Goal: Transaction & Acquisition: Purchase product/service

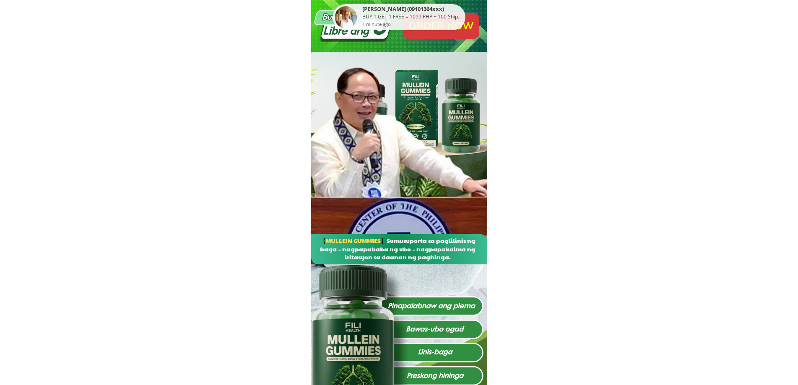
drag, startPoint x: 322, startPoint y: 44, endPoint x: 405, endPoint y: 335, distance: 302.1
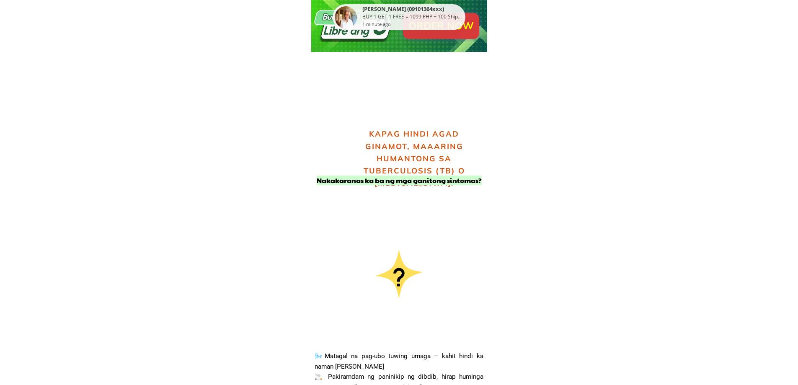
scroll to position [796, 0]
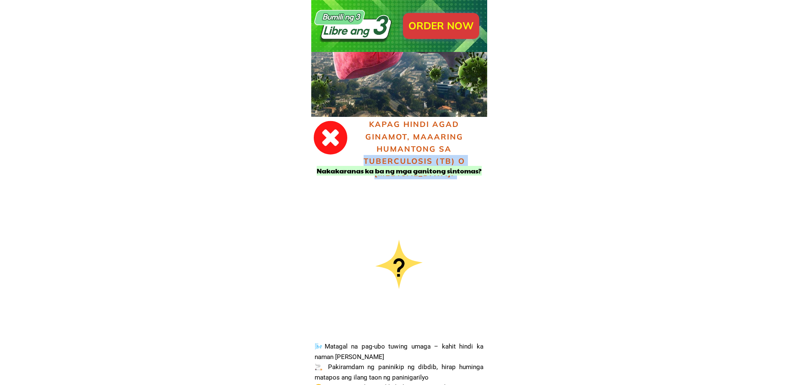
drag, startPoint x: 347, startPoint y: 150, endPoint x: 425, endPoint y: 317, distance: 184.3
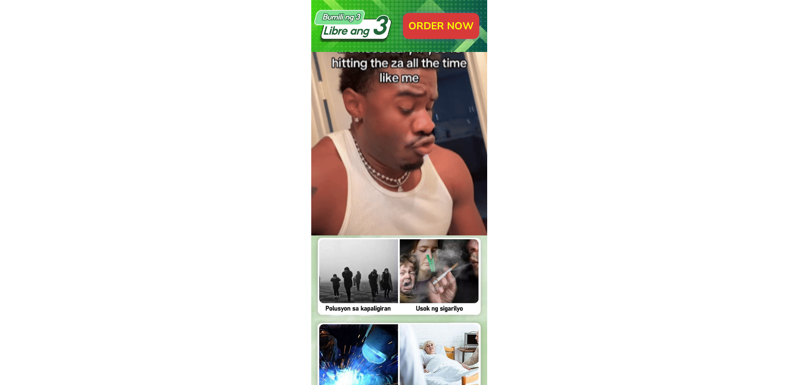
scroll to position [2387, 0]
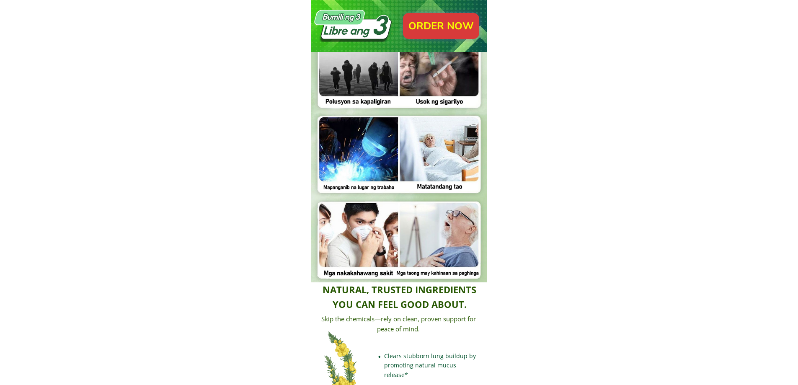
drag, startPoint x: 363, startPoint y: 171, endPoint x: 428, endPoint y: 346, distance: 186.7
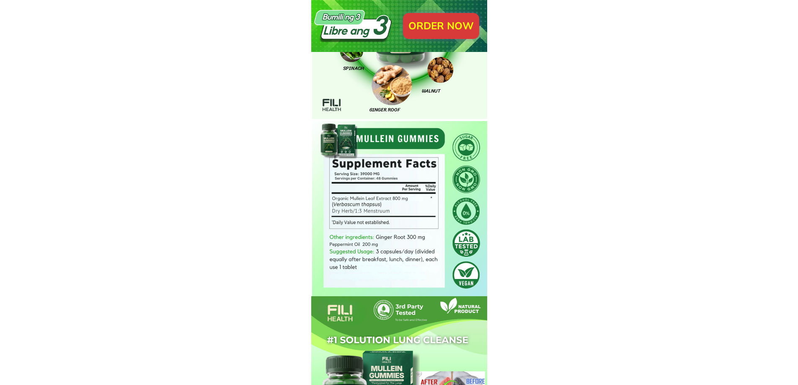
drag, startPoint x: 370, startPoint y: 218, endPoint x: 408, endPoint y: 296, distance: 87.3
click at [408, 296] on div "Bawat maliit na gummy — ay parang isang “[PERSON_NAME] ng kalikasan” na tumutul…" at bounding box center [399, 97] width 176 height 736
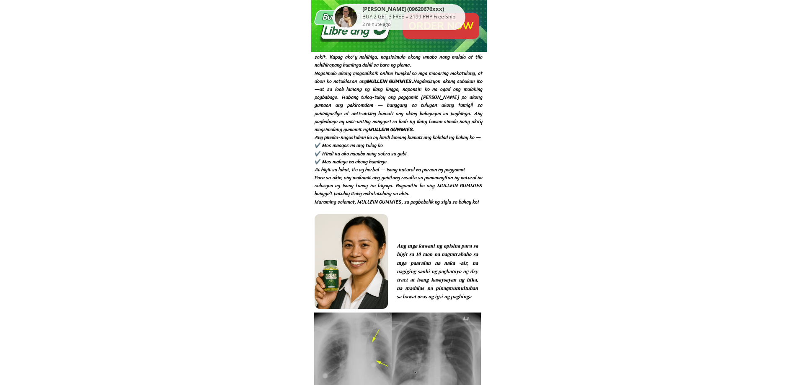
scroll to position [6113, 0]
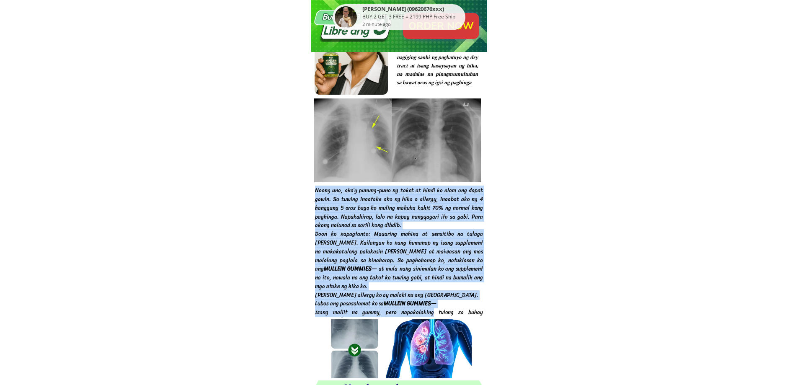
drag, startPoint x: 344, startPoint y: 159, endPoint x: 427, endPoint y: 313, distance: 175.5
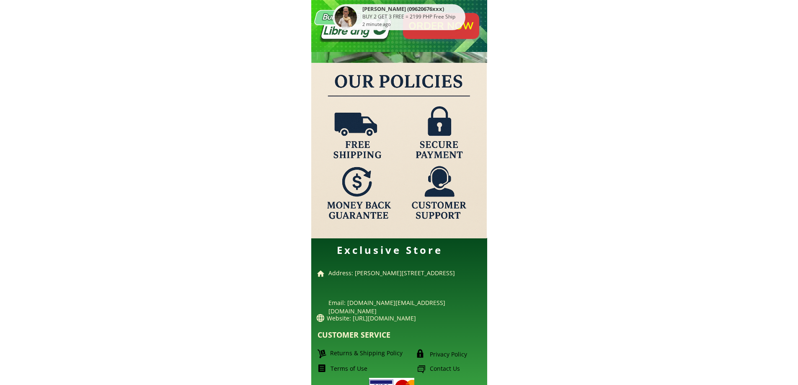
scroll to position [8630, 0]
